Goal: Task Accomplishment & Management: Manage account settings

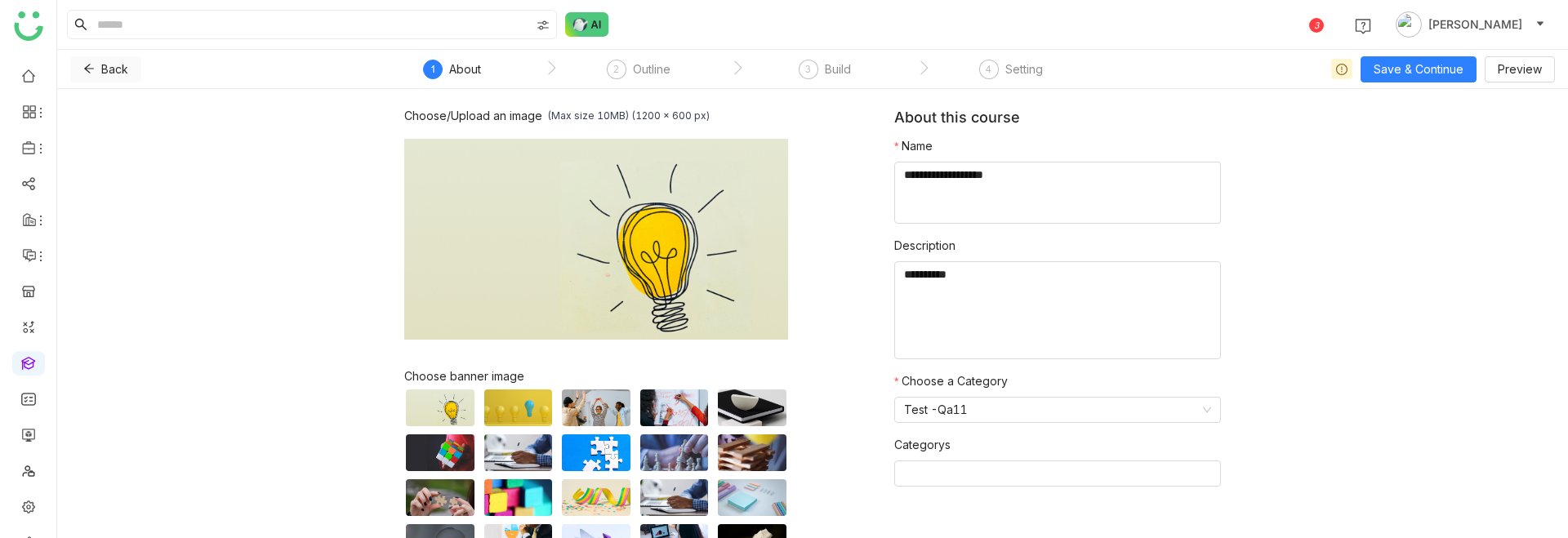
click at [85, 70] on icon at bounding box center [88, 69] width 10 height 9
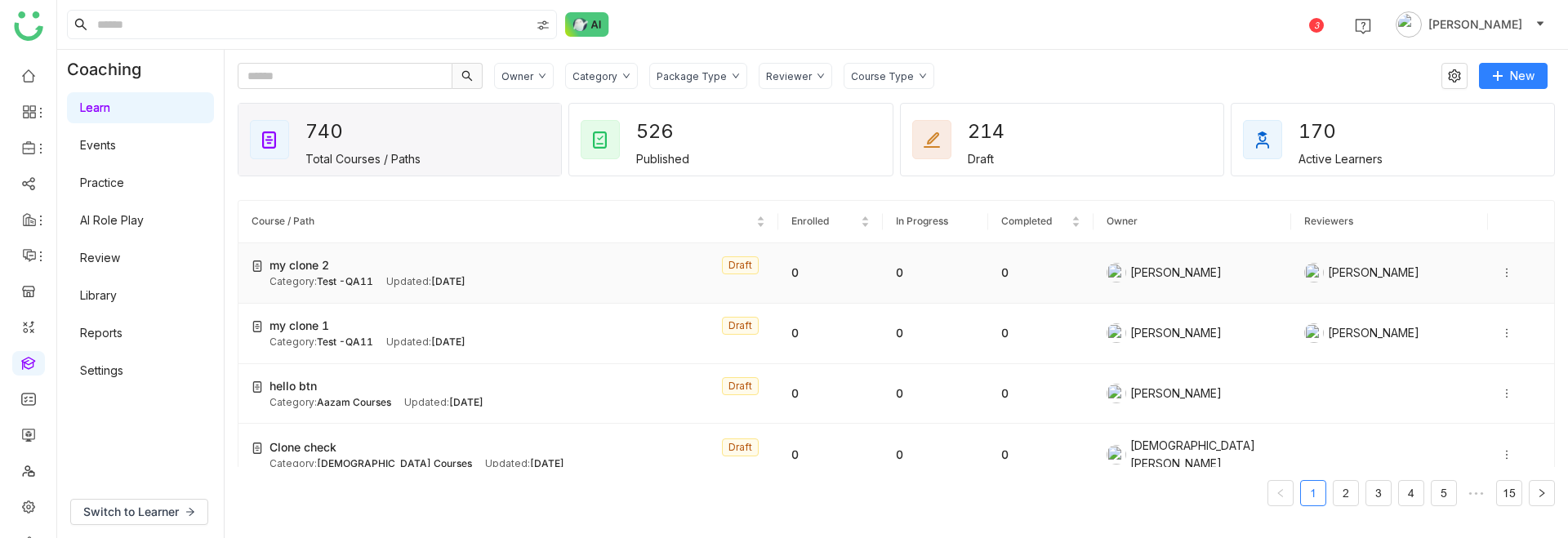
click at [1510, 265] on div at bounding box center [1521, 273] width 40 height 18
click at [1476, 318] on span "Delete" at bounding box center [1471, 319] width 36 height 14
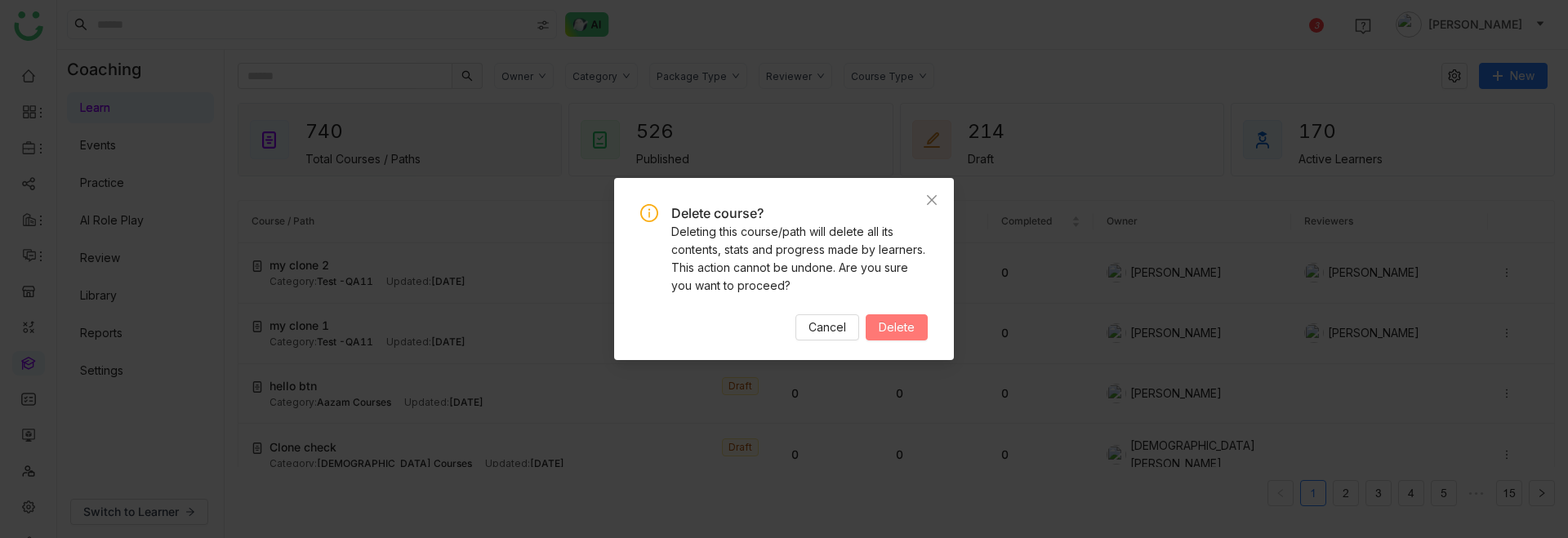
click at [879, 319] on span "Delete" at bounding box center [896, 327] width 36 height 18
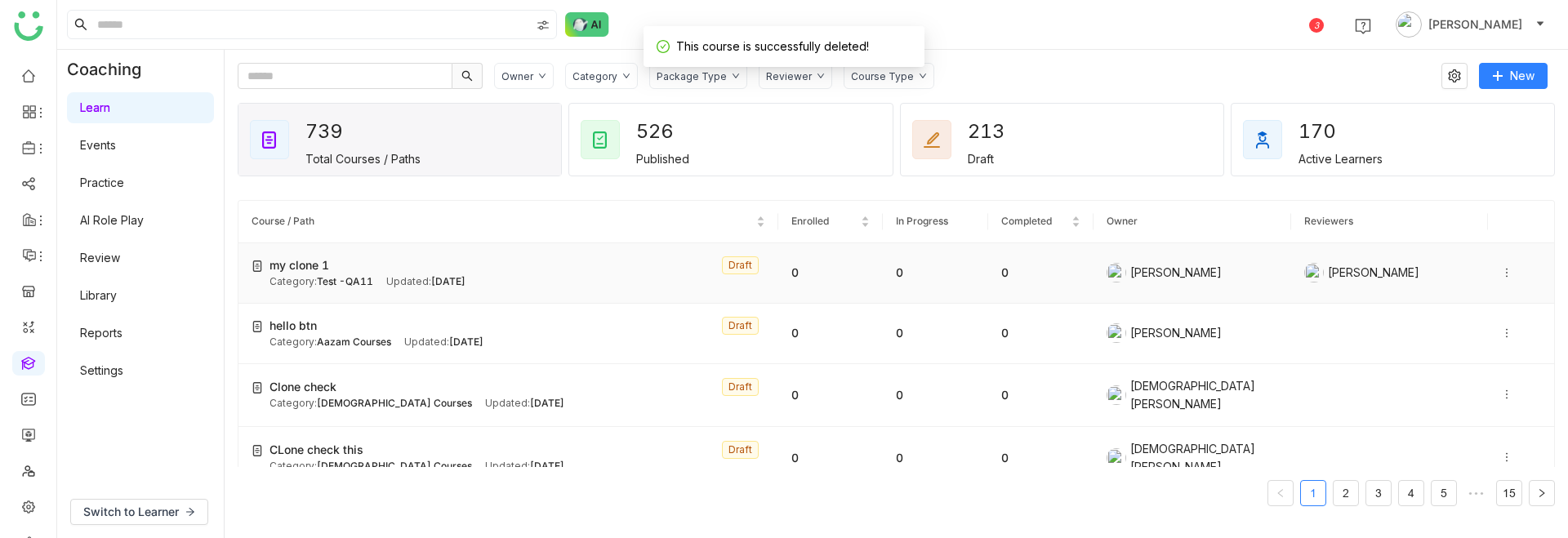
click at [1508, 277] on icon at bounding box center [1506, 272] width 11 height 11
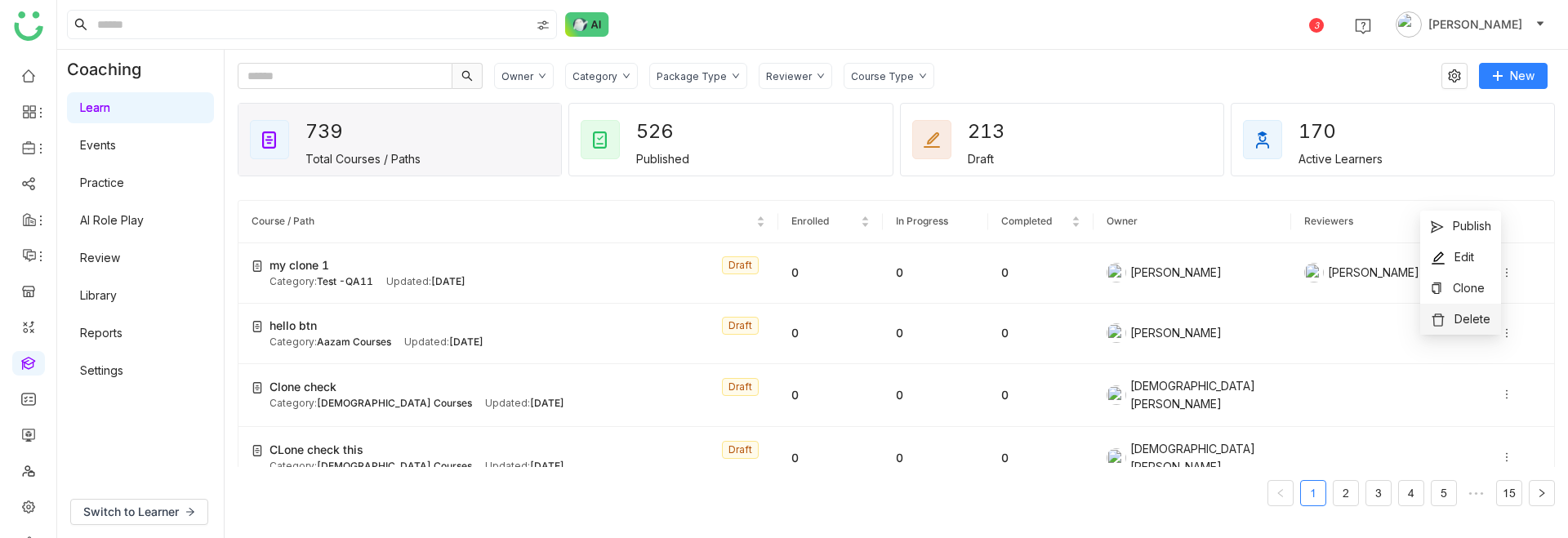
click at [1479, 322] on span "Delete" at bounding box center [1471, 319] width 36 height 14
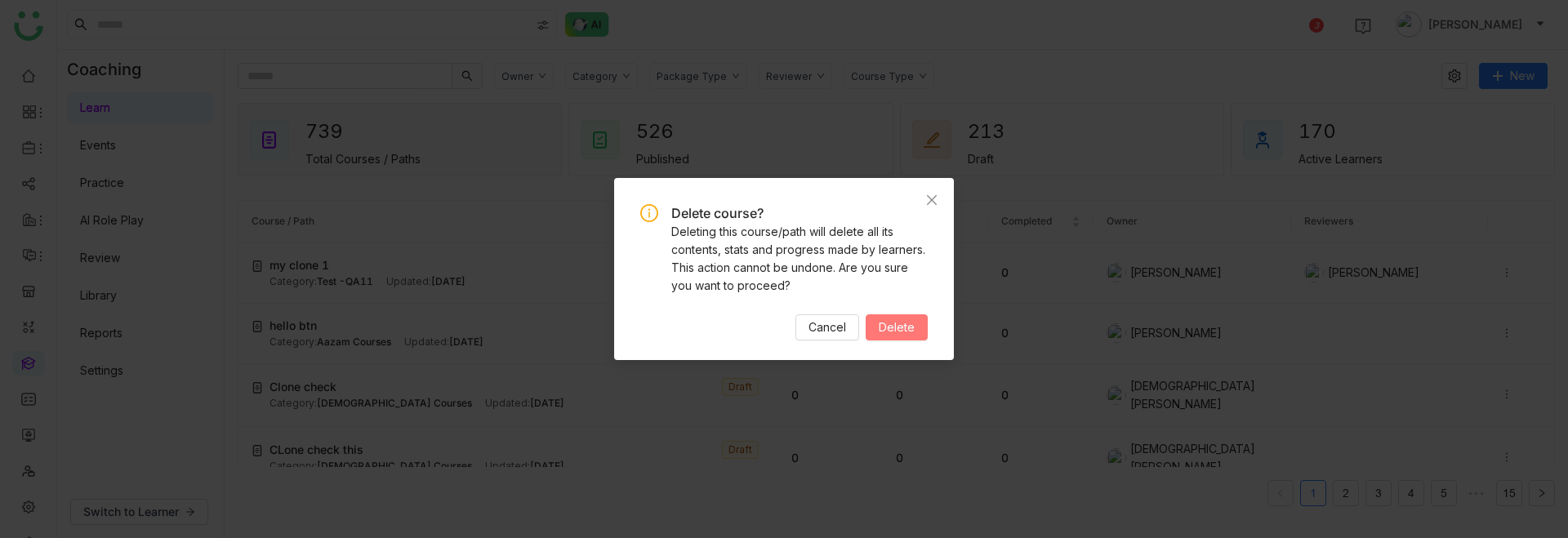
click at [902, 330] on span "Delete" at bounding box center [896, 327] width 36 height 18
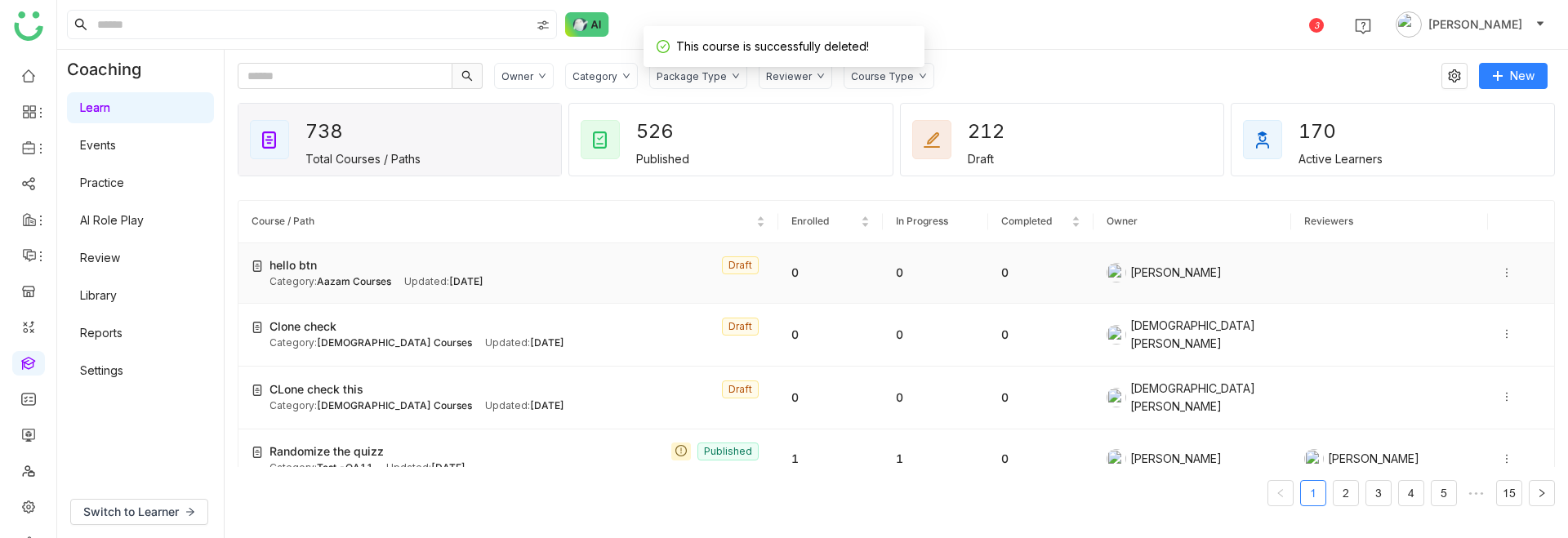
click at [1504, 272] on icon at bounding box center [1506, 272] width 11 height 11
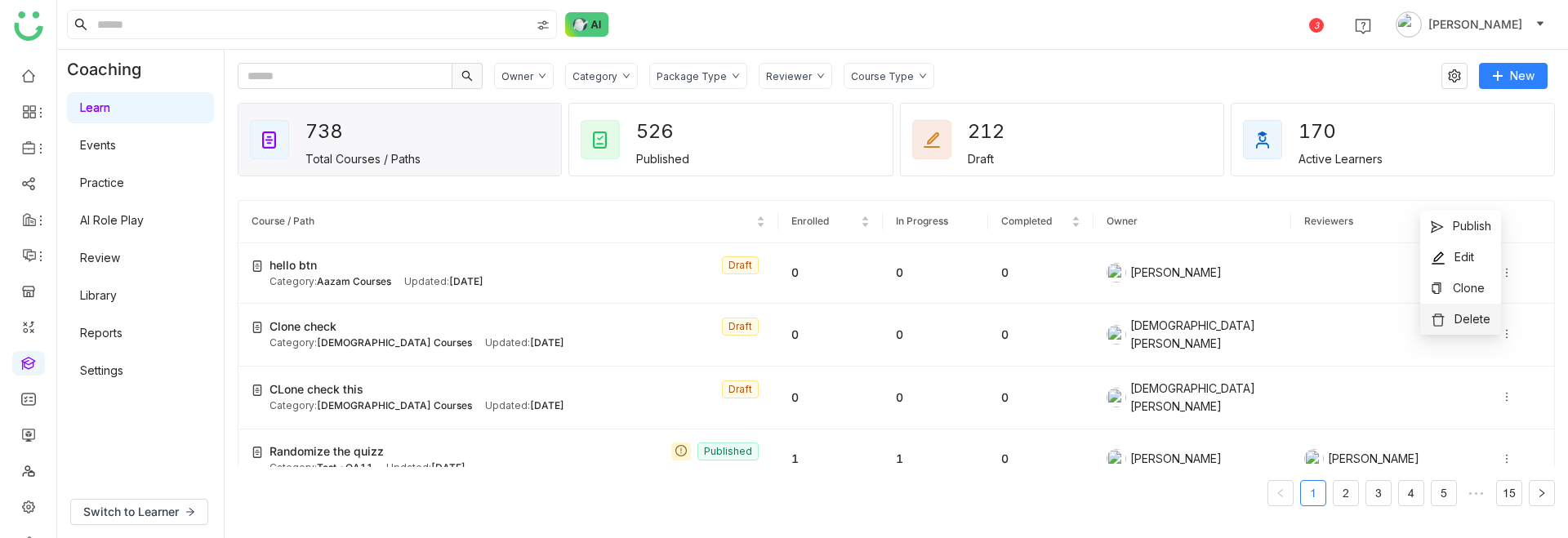
click at [1466, 312] on span "Delete" at bounding box center [1471, 319] width 36 height 14
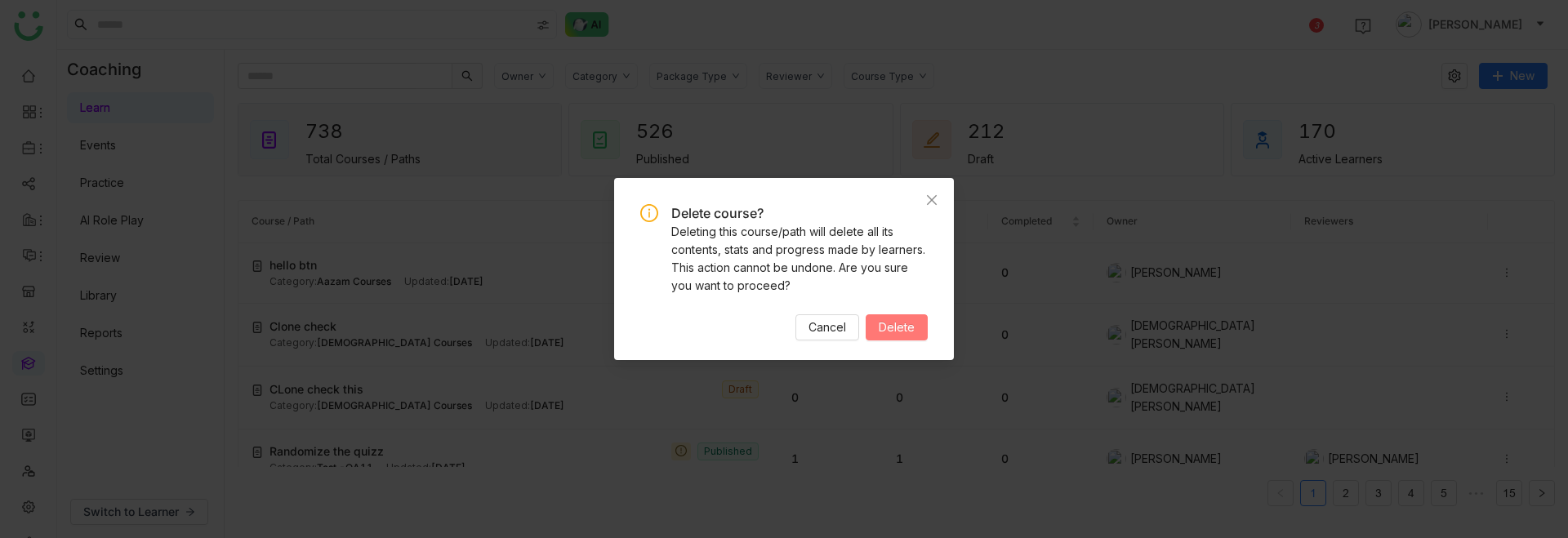
click at [898, 324] on span "Delete" at bounding box center [896, 327] width 36 height 18
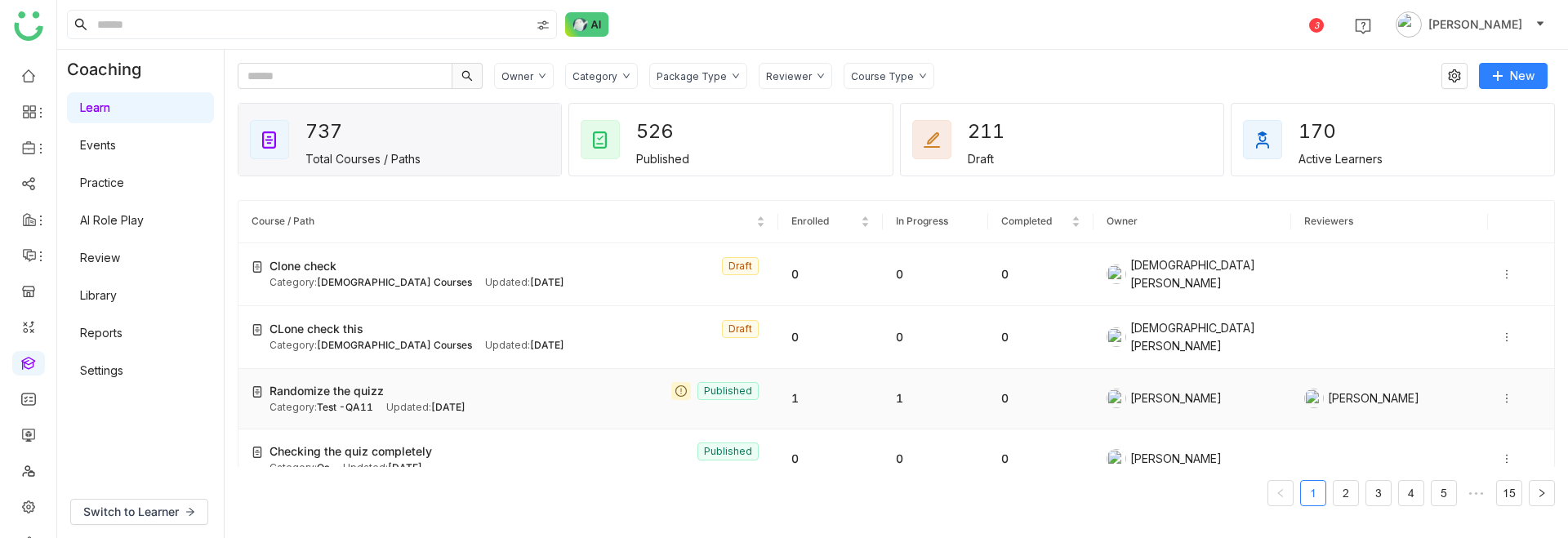
click at [506, 392] on div "Randomize the quizz Published" at bounding box center [517, 391] width 496 height 18
click at [1507, 394] on icon at bounding box center [1506, 398] width 11 height 11
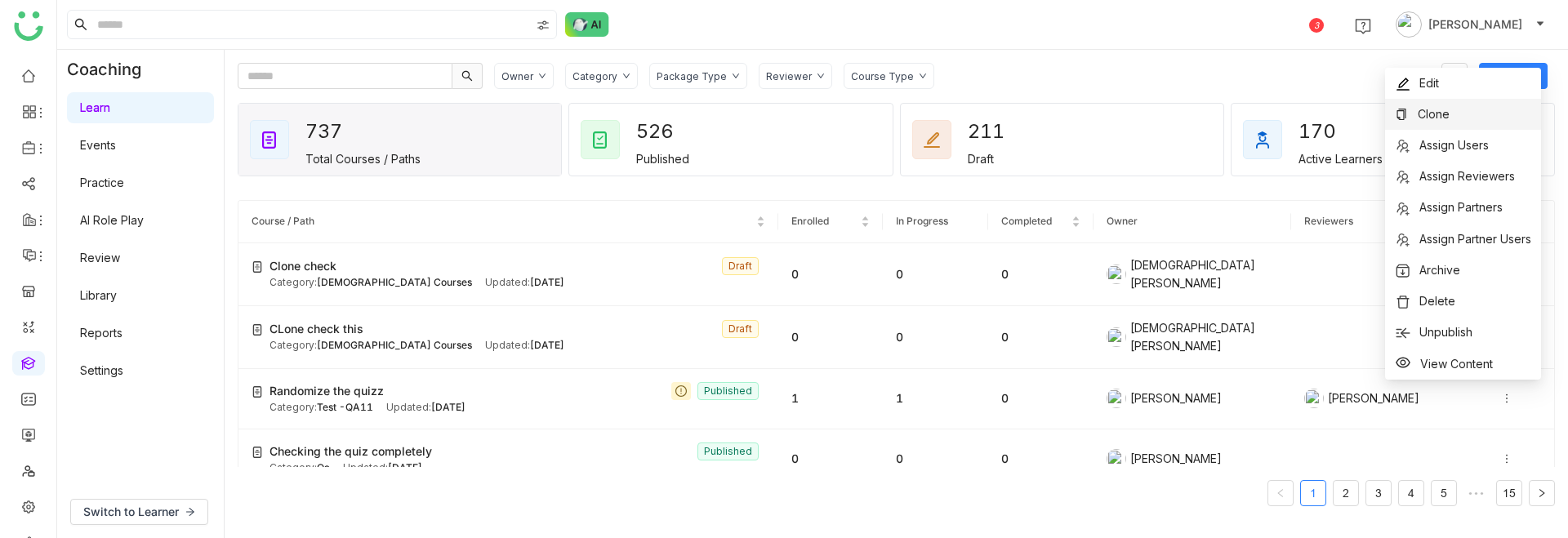
click at [1466, 118] on li "Clone" at bounding box center [1463, 114] width 156 height 31
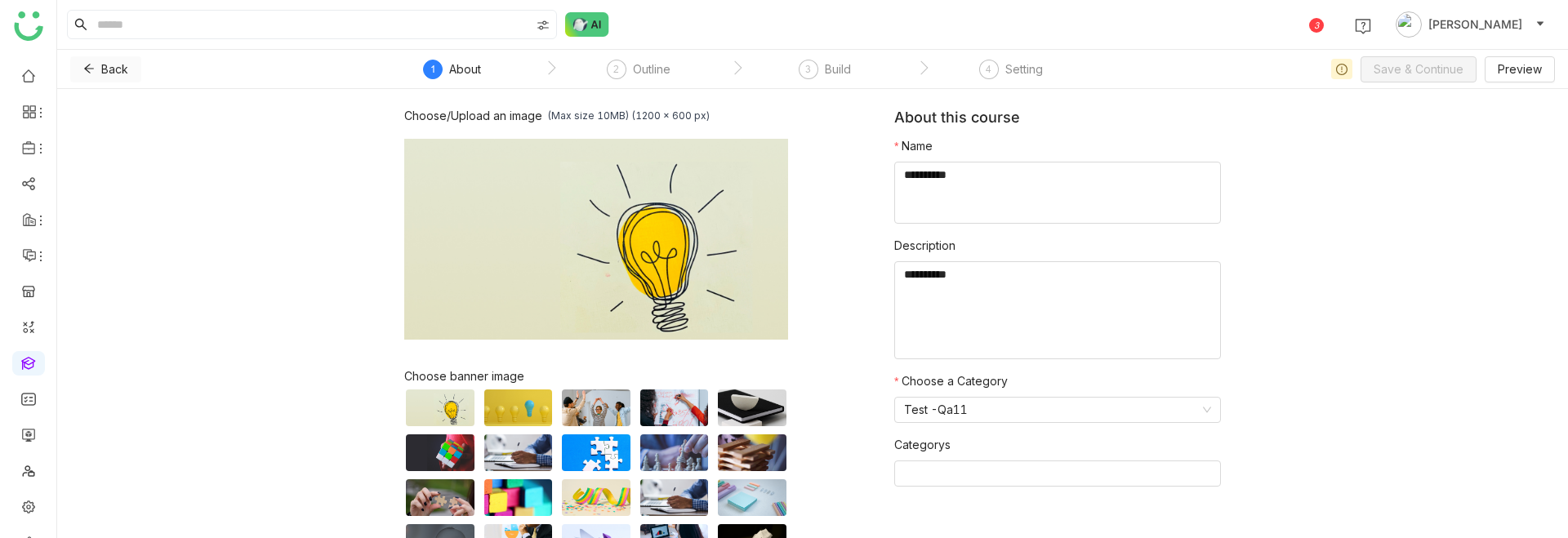
click at [87, 66] on icon at bounding box center [88, 69] width 10 height 9
